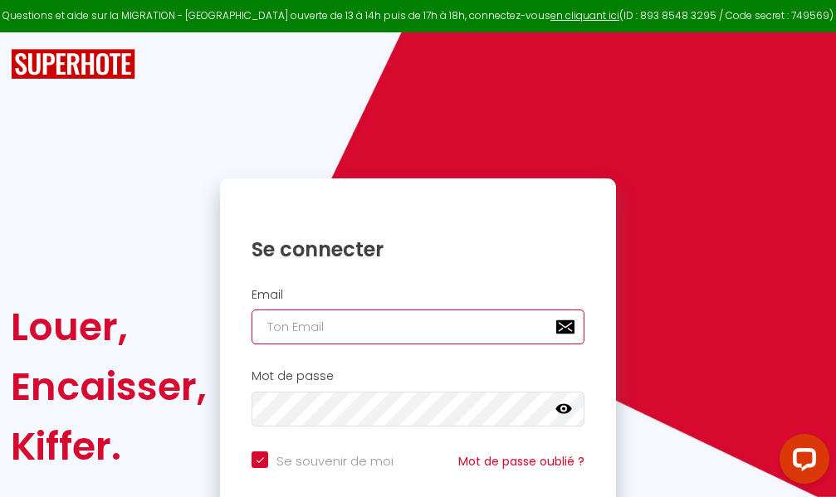
click at [436, 325] on input "email" at bounding box center [418, 327] width 333 height 35
type input "m"
checkbox input "true"
type input "ma"
checkbox input "true"
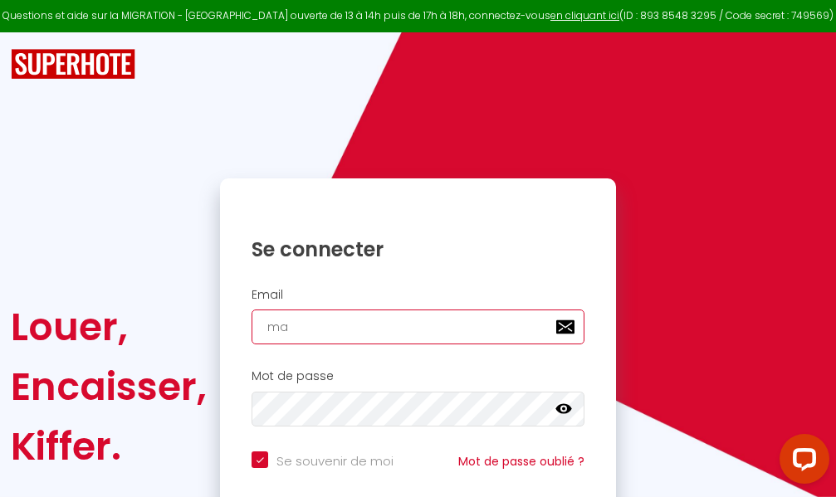
type input "mar"
checkbox input "true"
type input "marc"
checkbox input "true"
type input "marcd"
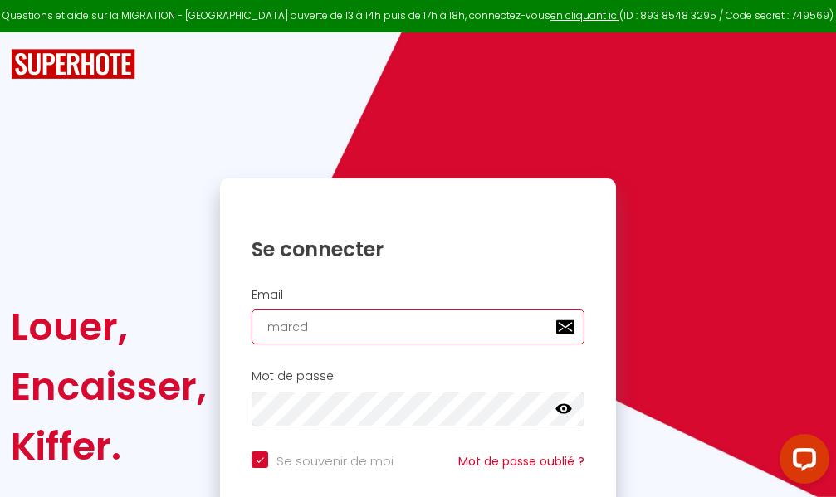
checkbox input "true"
type input "marcdp"
checkbox input "true"
type input "marcdpo"
checkbox input "true"
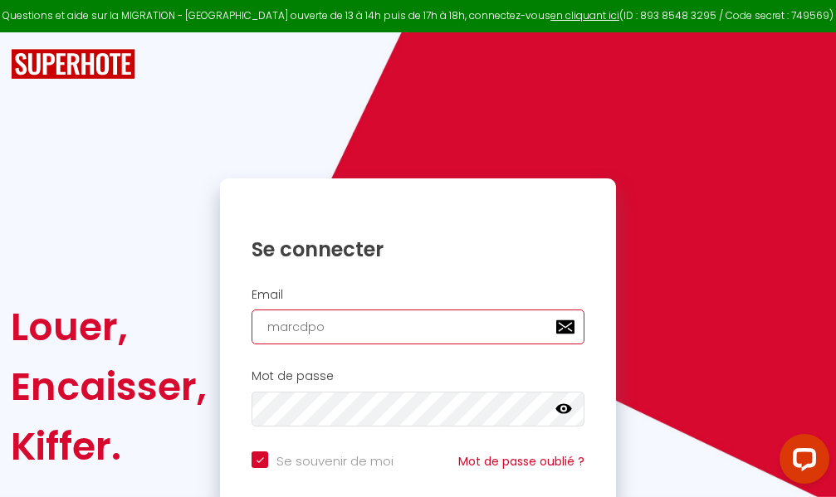
type input "marcdpoz"
checkbox input "true"
type input "marcdpoz."
checkbox input "true"
type input "marcdpoz.l"
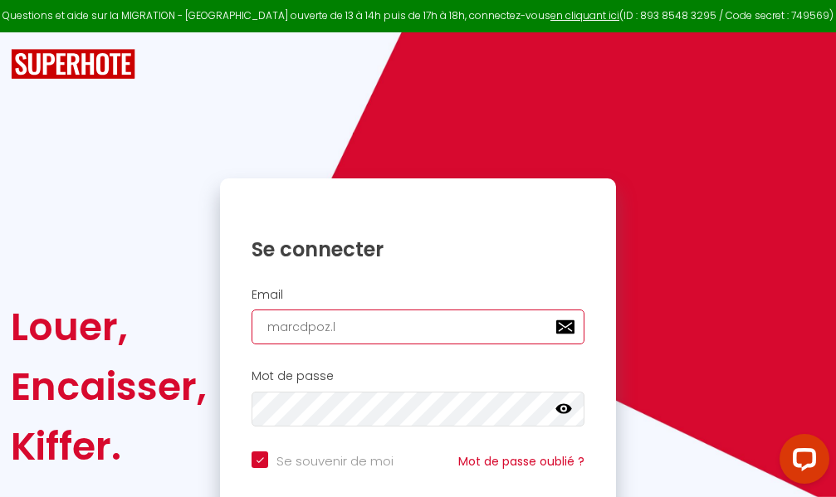
checkbox input "true"
type input "marcdpoz.lo"
checkbox input "true"
type input "marcdpoz.loc"
checkbox input "true"
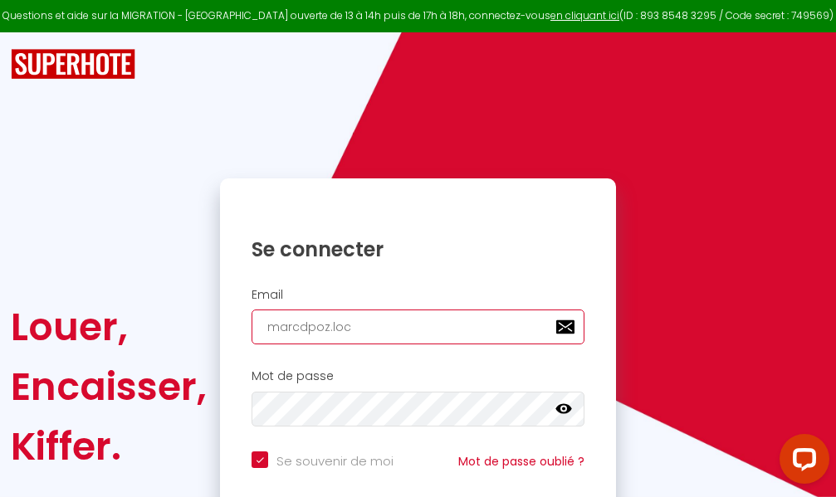
type input "marcdpoz.loca"
checkbox input "true"
type input "marcdpoz.locat"
checkbox input "true"
type input "marcdpoz.locati"
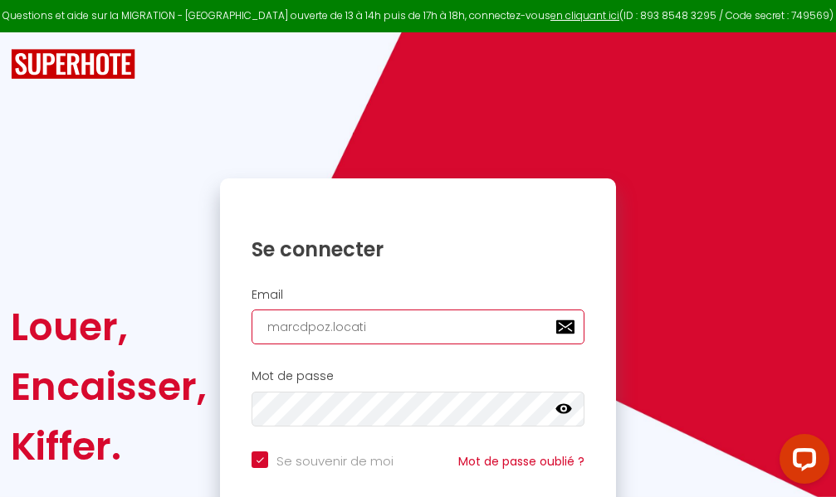
checkbox input "true"
type input "marcdpoz.locatio"
checkbox input "true"
type input "marcdpoz.location"
checkbox input "true"
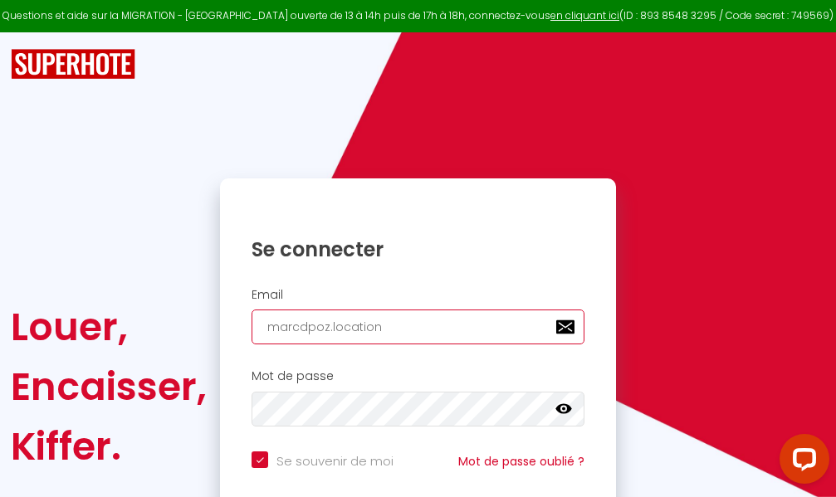
type input "marcdpoz.location@"
checkbox input "true"
type input "marcdpoz.location@g"
checkbox input "true"
type input "marcdpoz.location@gm"
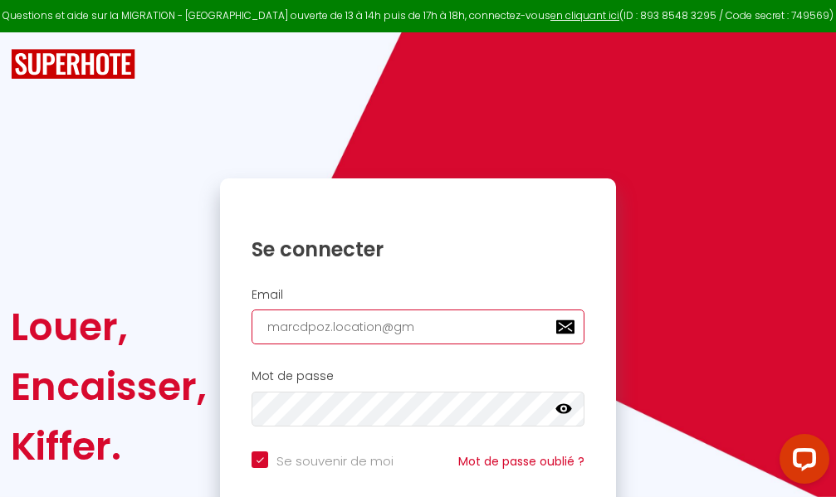
checkbox input "true"
type input "marcdpoz.location@gma"
checkbox input "true"
type input "marcdpoz.location@gmai"
checkbox input "true"
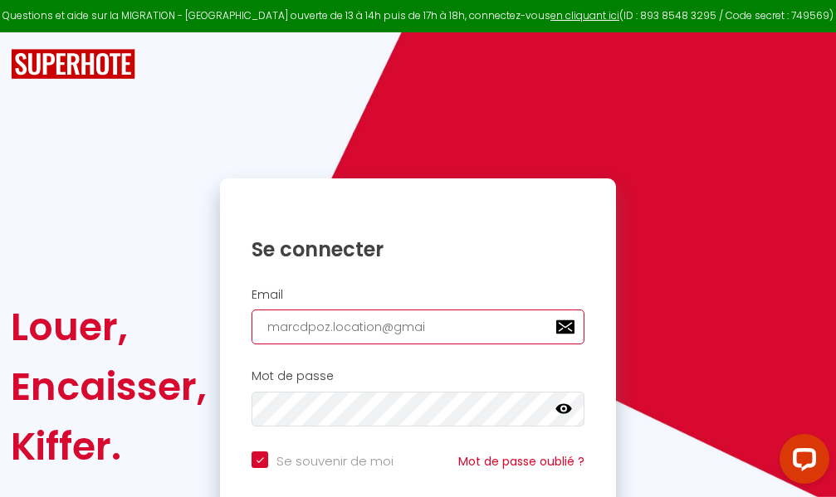
type input "[EMAIL_ADDRESS]"
checkbox input "true"
type input "[EMAIL_ADDRESS]."
checkbox input "true"
type input "marcdpoz.location@gmail.c"
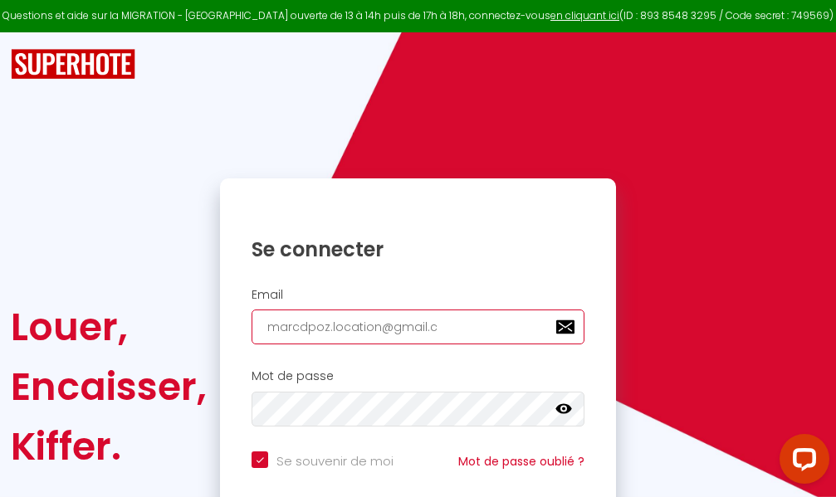
checkbox input "true"
type input "[EMAIL_ADDRESS][DOMAIN_NAME]"
checkbox input "true"
type input "[EMAIL_ADDRESS][DOMAIN_NAME]"
checkbox input "true"
